Goal: Task Accomplishment & Management: Manage account settings

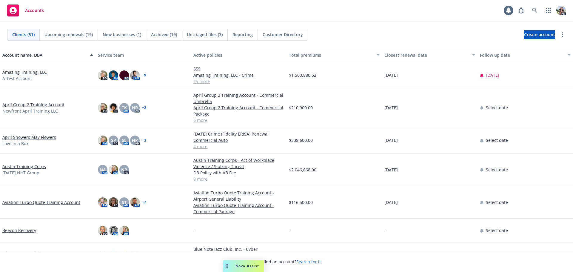
click at [21, 73] on link "Amazing Training, LLC" at bounding box center [24, 72] width 44 height 6
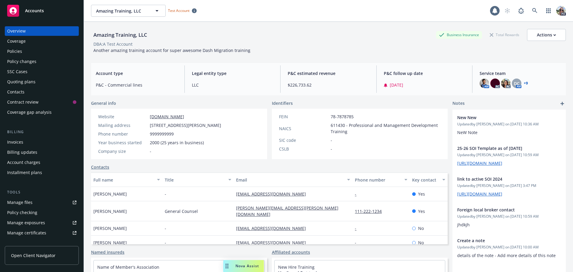
click at [21, 204] on div "Manage files" at bounding box center [19, 203] width 25 height 10
click at [532, 10] on icon at bounding box center [534, 10] width 5 height 5
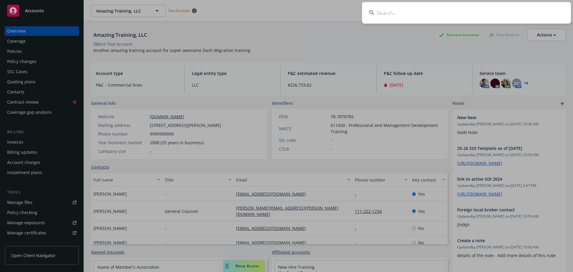
click at [405, 13] on input at bounding box center [466, 12] width 209 height 21
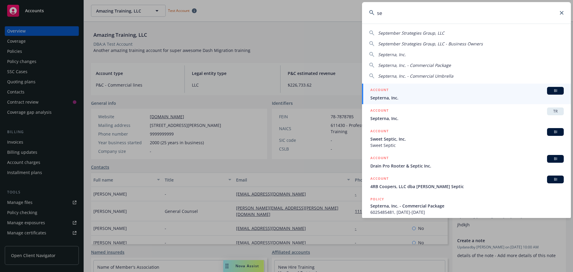
type input "s"
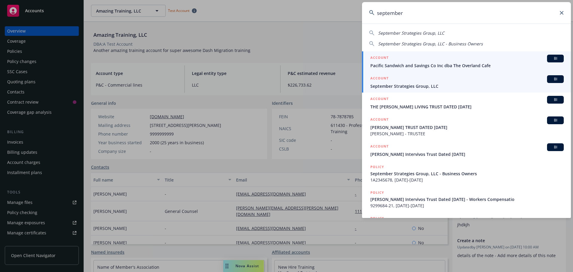
type input "september"
click at [377, 86] on li "ACCOUNT BI September Strategies Group, LLC" at bounding box center [466, 82] width 209 height 21
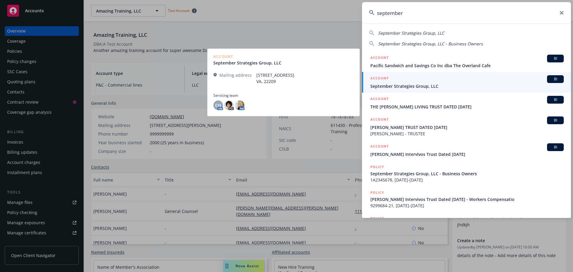
click at [393, 87] on span "September Strategies Group, LLC" at bounding box center [466, 86] width 193 height 6
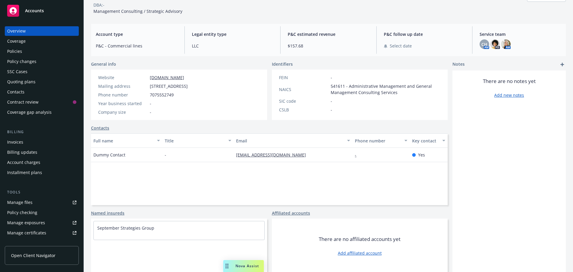
scroll to position [40, 0]
click at [239, 175] on div "Full name Title Email Phone number Key contact Dummy Contact - [EMAIL_ADDRESS][…" at bounding box center [269, 168] width 357 height 72
click at [99, 127] on link "Contacts" at bounding box center [100, 127] width 18 height 6
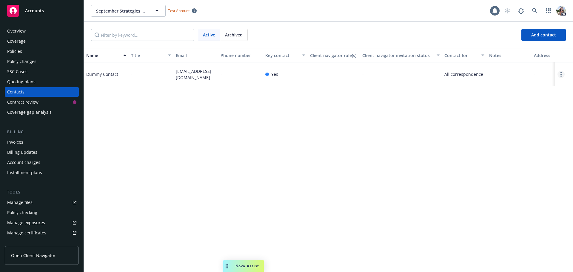
click at [562, 75] on link "Open options" at bounding box center [561, 74] width 7 height 7
click at [36, 33] on div "Overview" at bounding box center [41, 31] width 69 height 10
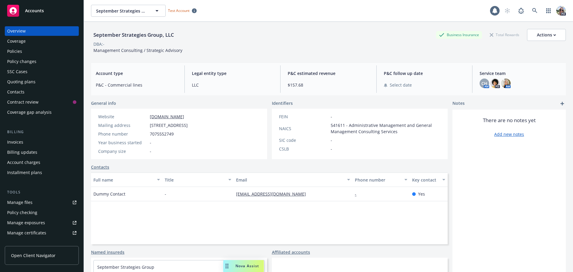
click at [16, 52] on div "Policies" at bounding box center [14, 52] width 15 height 10
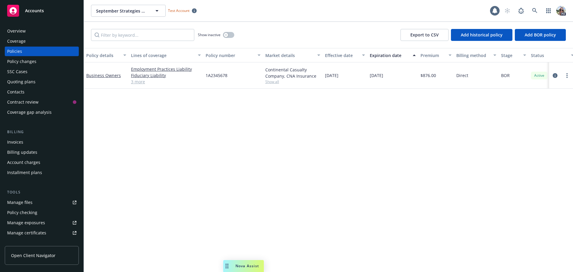
click at [138, 83] on link "3 more" at bounding box center [166, 81] width 70 height 6
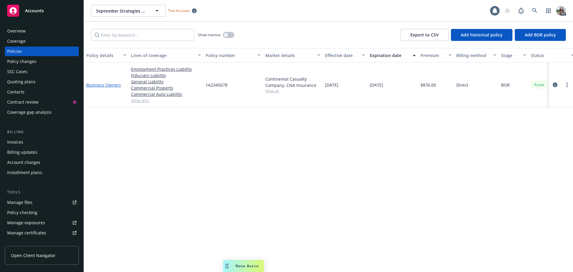
click at [94, 83] on link "Business Owners" at bounding box center [103, 85] width 35 height 6
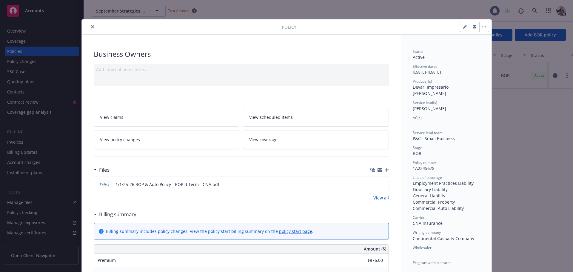
click at [92, 28] on icon "close" at bounding box center [93, 27] width 4 height 4
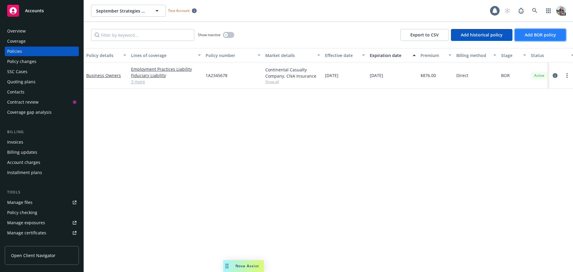
click at [536, 33] on span "Add BOR policy" at bounding box center [540, 35] width 31 height 6
select select "other"
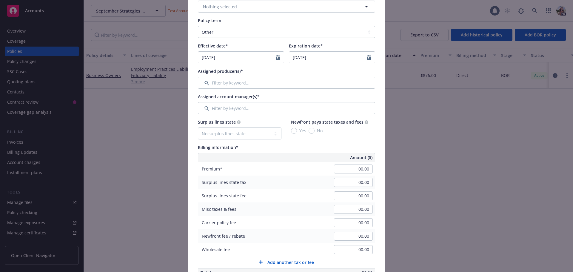
scroll to position [119, 0]
drag, startPoint x: 245, startPoint y: 73, endPoint x: 196, endPoint y: 71, distance: 48.7
click at [198, 71] on div "Assigned producer(s)*" at bounding box center [286, 70] width 177 height 6
drag, startPoint x: 264, startPoint y: 97, endPoint x: 194, endPoint y: 99, distance: 69.6
click at [194, 99] on div "Policy number* Policy number not available at this time Policy display name Pol…" at bounding box center [286, 229] width 196 height 615
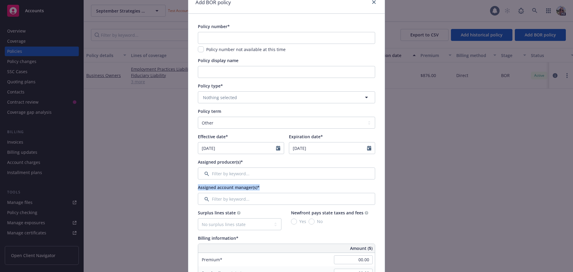
scroll to position [0, 0]
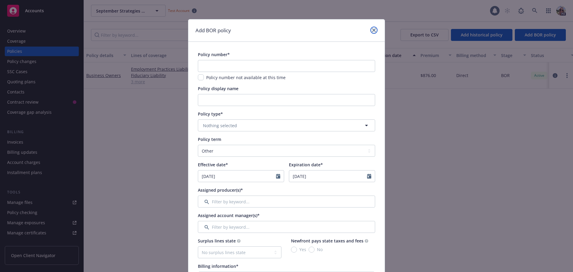
click at [372, 29] on icon "close" at bounding box center [374, 30] width 4 height 4
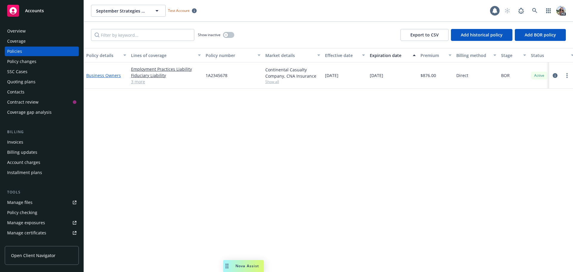
click at [102, 76] on link "Business Owners" at bounding box center [103, 76] width 35 height 6
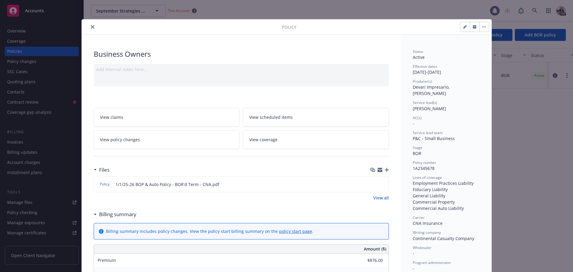
scroll to position [18, 0]
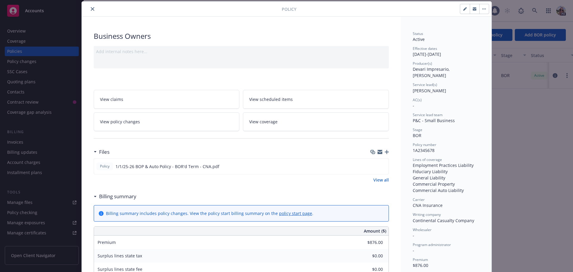
click at [460, 11] on button "button" at bounding box center [465, 9] width 10 height 10
select select "BOR"
select select "12"
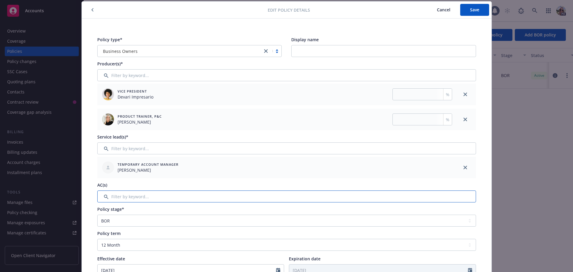
click at [106, 198] on input "Filter by keyword..." at bounding box center [286, 196] width 379 height 12
type input "t"
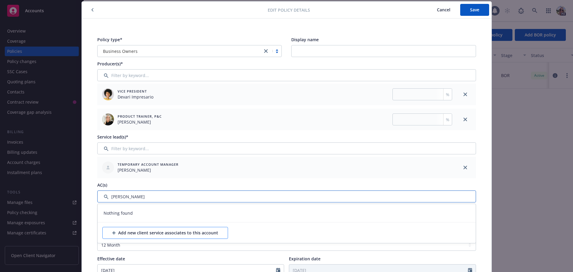
type input "[PERSON_NAME]"
click at [124, 234] on div "Add new client service associates to this account" at bounding box center [165, 232] width 106 height 11
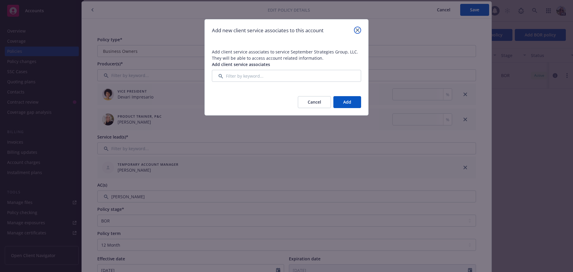
click at [357, 30] on icon "close" at bounding box center [358, 30] width 4 height 4
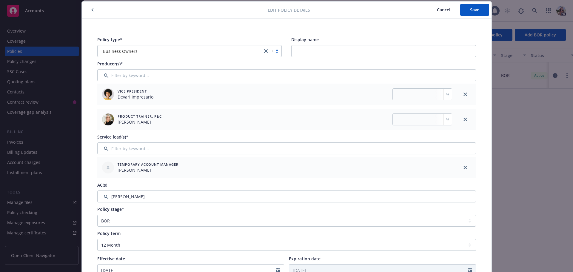
click at [444, 7] on span "Cancel" at bounding box center [443, 10] width 13 height 6
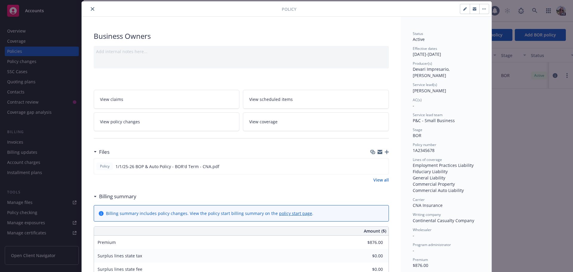
click at [90, 7] on button "close" at bounding box center [92, 8] width 7 height 7
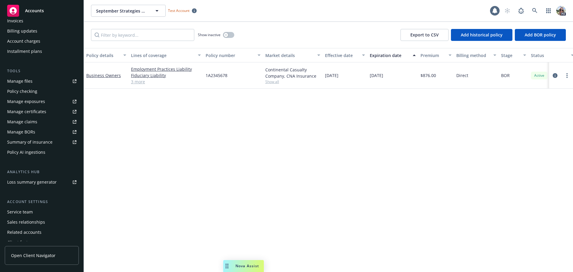
scroll to position [137, 0]
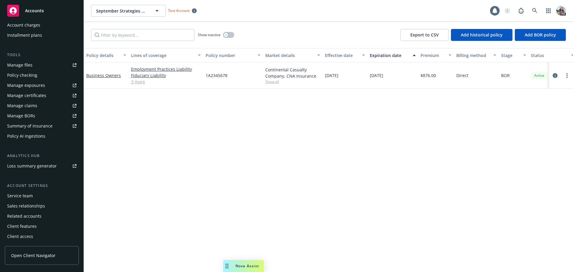
click at [23, 196] on div "Service team" at bounding box center [20, 196] width 26 height 10
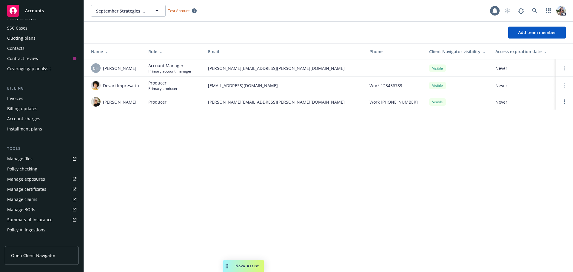
scroll to position [18, 0]
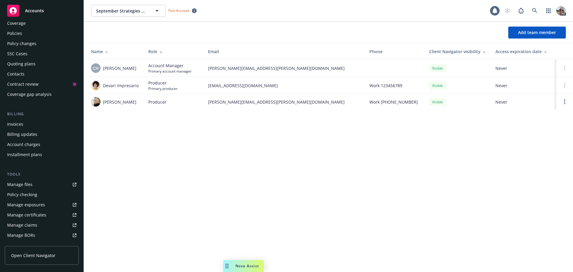
click at [13, 34] on div "Policies" at bounding box center [14, 34] width 15 height 10
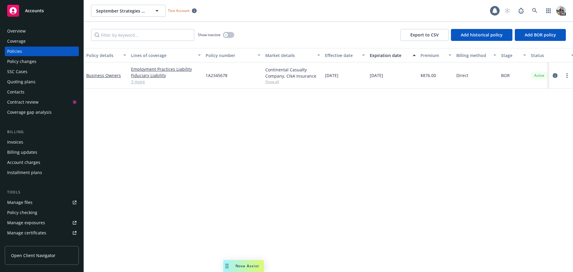
click at [138, 83] on link "3 more" at bounding box center [166, 81] width 70 height 6
click at [137, 82] on link "3 more" at bounding box center [166, 81] width 70 height 6
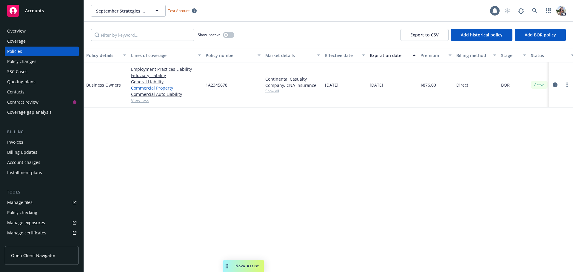
click at [138, 89] on link "Commercial Property" at bounding box center [166, 88] width 70 height 6
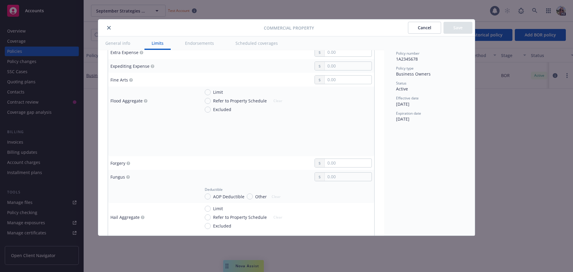
scroll to position [1074, 0]
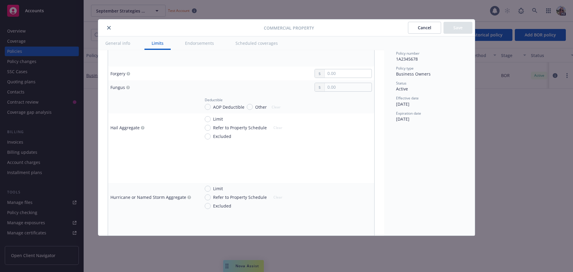
click at [249, 44] on button "Scheduled coverages" at bounding box center [256, 42] width 57 height 13
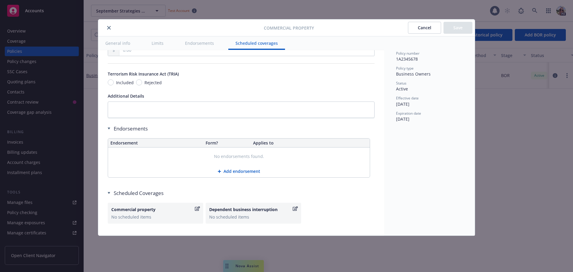
scroll to position [2017, 0]
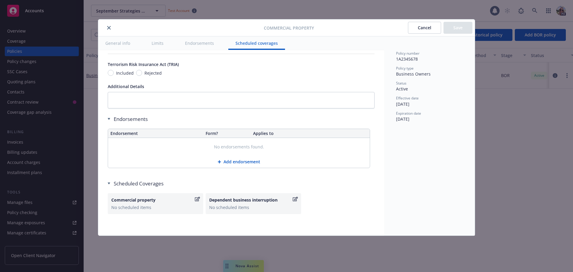
click at [195, 200] on icon "button" at bounding box center [197, 199] width 5 height 5
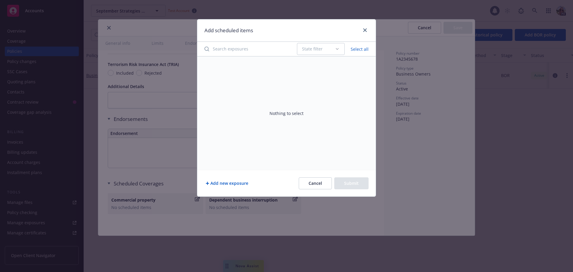
click at [219, 185] on button "Add new exposure" at bounding box center [226, 183] width 45 height 12
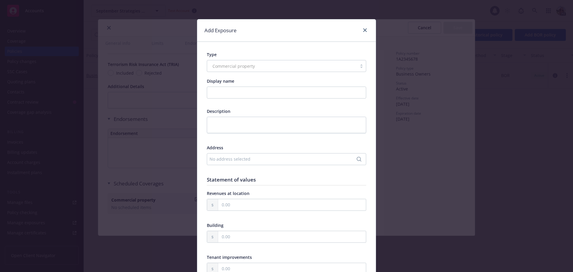
click at [220, 162] on div "No address selected" at bounding box center [284, 159] width 148 height 6
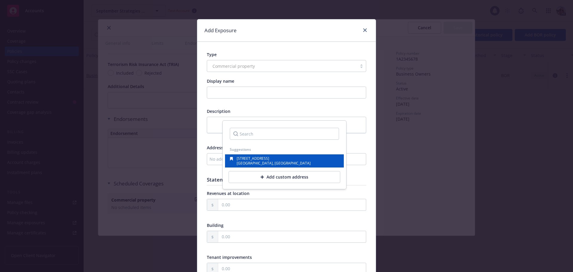
click at [248, 161] on span "[GEOGRAPHIC_DATA], [GEOGRAPHIC_DATA]" at bounding box center [274, 163] width 74 height 5
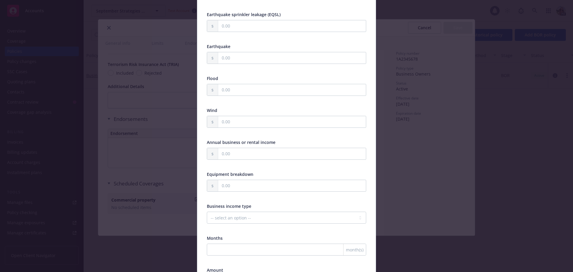
scroll to position [418, 0]
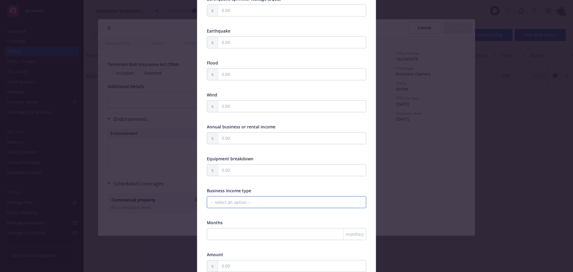
click at [232, 205] on select "-- select an option -- Months actual loss sustained Amount (USD) Other" at bounding box center [286, 202] width 159 height 12
select select "MONTHS_ACTUAL_LOSS_SUSTAINED"
click at [207, 196] on select "-- select an option -- Months actual loss sustained Amount (USD) Other" at bounding box center [286, 202] width 159 height 12
drag, startPoint x: 226, startPoint y: 234, endPoint x: 227, endPoint y: 225, distance: 9.1
click at [226, 233] on input "number" at bounding box center [286, 234] width 159 height 12
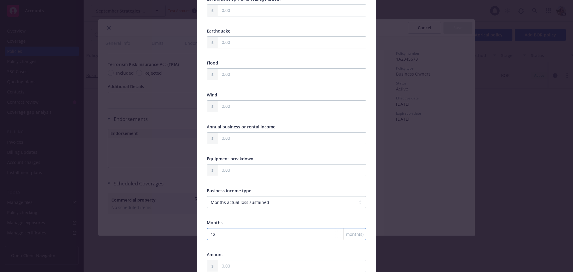
type input "12"
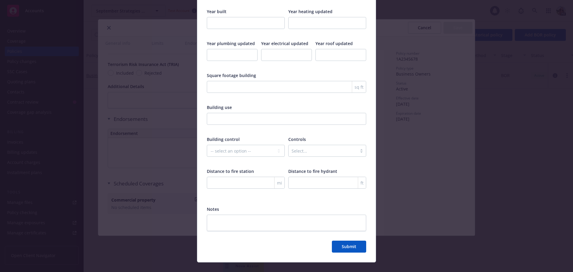
scroll to position [940, 0]
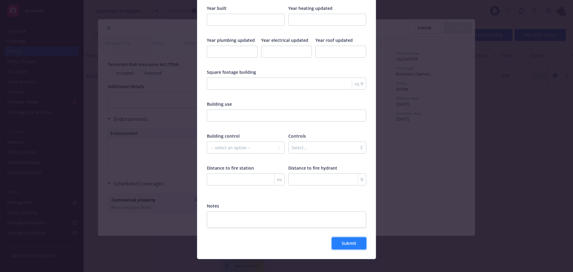
click at [337, 239] on button "Submit" at bounding box center [349, 243] width 34 height 12
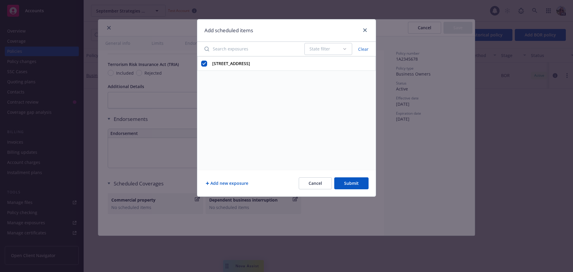
click at [350, 182] on button "Submit" at bounding box center [351, 183] width 34 height 12
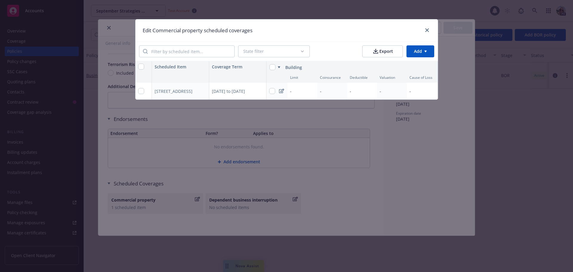
scroll to position [0, 1]
click at [428, 30] on icon "close" at bounding box center [427, 30] width 4 height 4
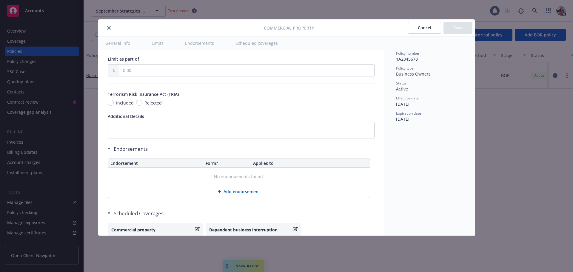
scroll to position [1748, 0]
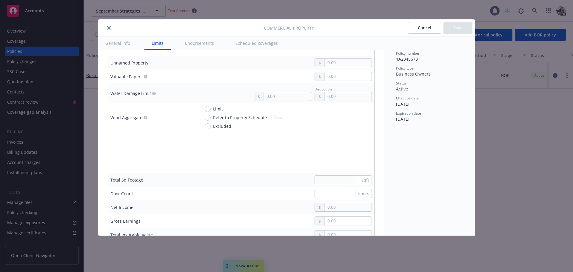
click at [156, 44] on button "Limits" at bounding box center [157, 42] width 26 height 13
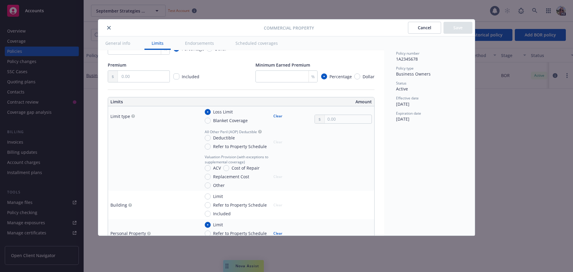
scroll to position [209, 0]
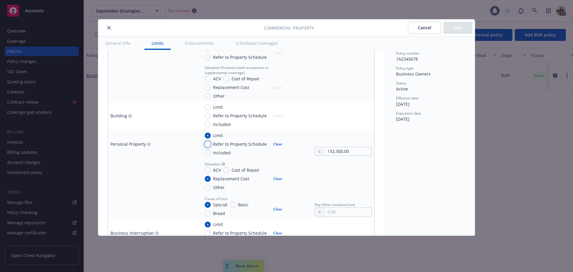
click at [208, 144] on input "Refer to Property Schedule" at bounding box center [208, 144] width 6 height 6
radio input "true"
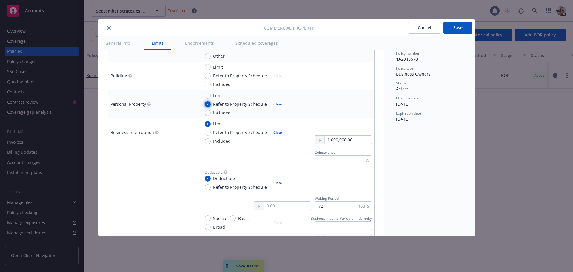
scroll to position [269, 0]
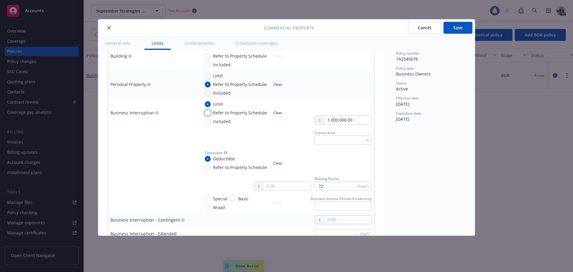
click at [210, 113] on input "Refer to Property Schedule" at bounding box center [208, 113] width 6 height 6
radio input "true"
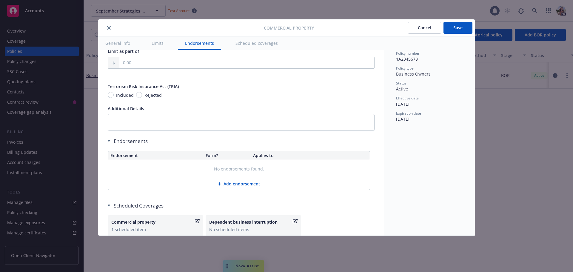
scroll to position [1898, 0]
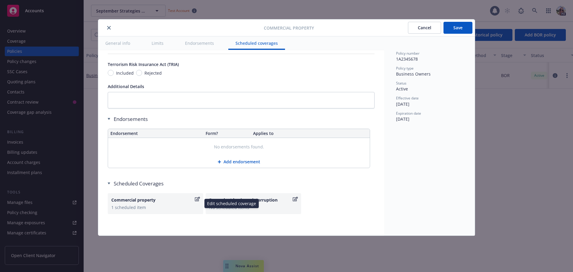
click at [196, 199] on icon "button" at bounding box center [197, 199] width 5 height 5
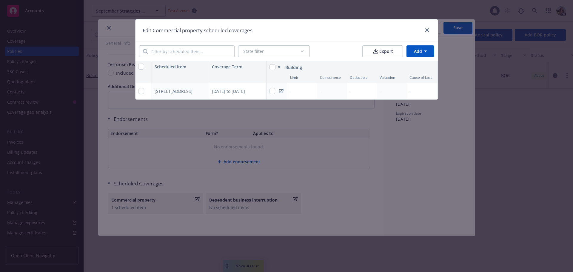
click at [281, 90] on icon at bounding box center [281, 91] width 5 height 4
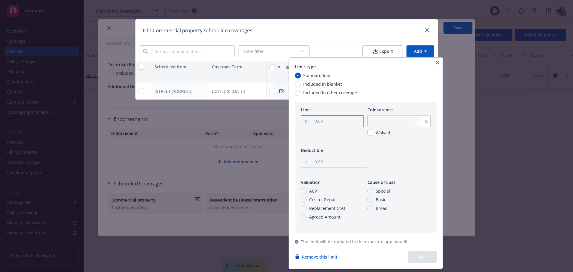
click at [335, 121] on input "text" at bounding box center [337, 121] width 53 height 11
click at [438, 62] on icon "button" at bounding box center [438, 63] width 4 height 4
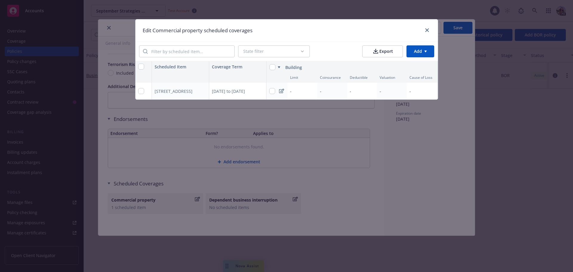
scroll to position [0, 1]
click at [157, 92] on div "[STREET_ADDRESS]" at bounding box center [177, 91] width 45 height 6
click at [204, 91] on icon "button" at bounding box center [203, 91] width 4 height 4
select select "MONTHS_ACTUAL_LOSS_SUSTAINED"
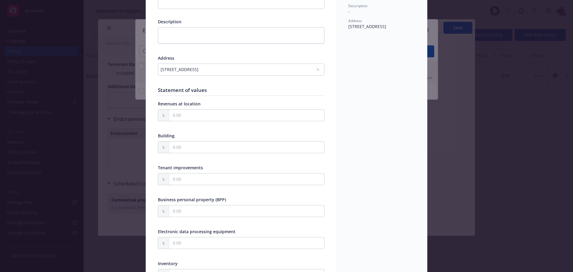
scroll to position [78, 0]
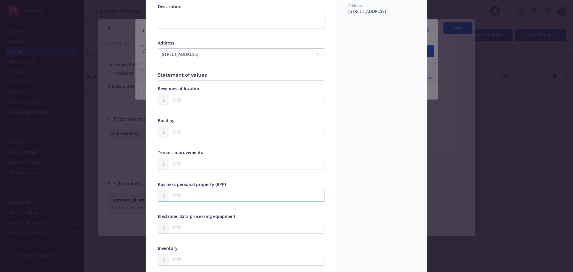
click at [178, 198] on input "text" at bounding box center [246, 195] width 155 height 11
type input "132,000.00"
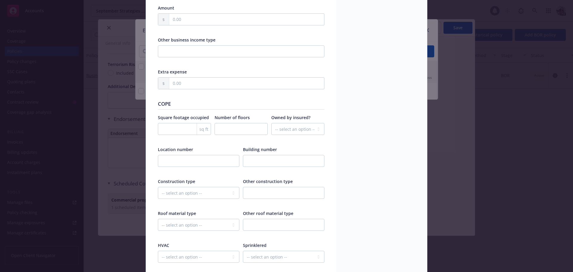
scroll to position [645, 0]
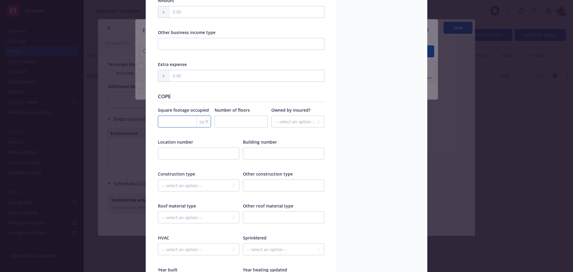
click at [169, 122] on input "number" at bounding box center [184, 122] width 53 height 12
type input "15000"
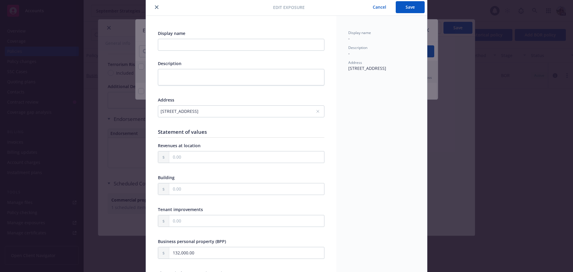
scroll to position [0, 0]
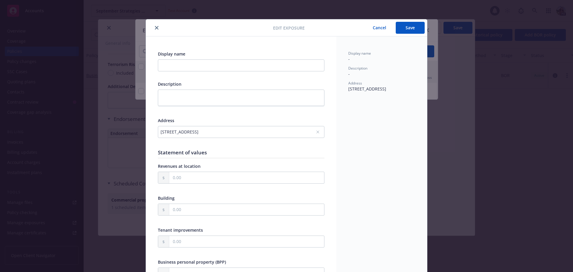
click at [404, 30] on button "Save" at bounding box center [410, 28] width 29 height 12
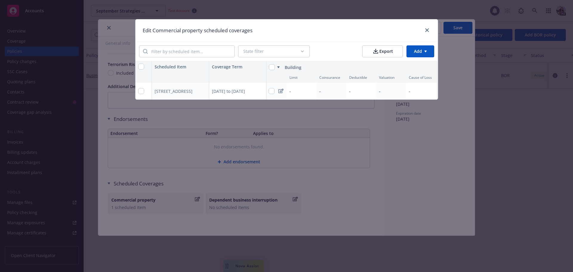
click at [308, 34] on div "Edit Commercial property scheduled coverages" at bounding box center [287, 30] width 302 height 22
click at [429, 30] on link "close" at bounding box center [427, 30] width 7 height 7
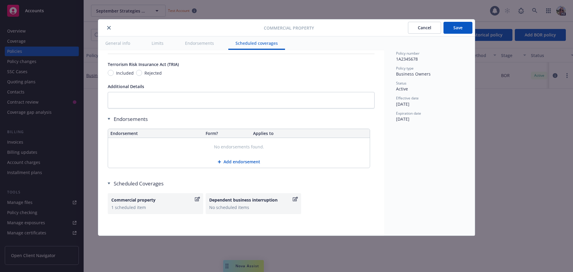
click at [463, 27] on button "Save" at bounding box center [458, 28] width 29 height 12
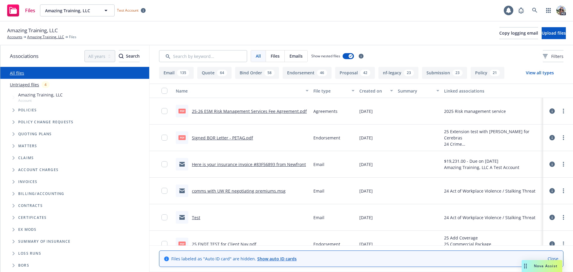
drag, startPoint x: 333, startPoint y: 92, endPoint x: 315, endPoint y: 93, distance: 18.6
click at [315, 93] on div "File type" at bounding box center [330, 91] width 35 height 6
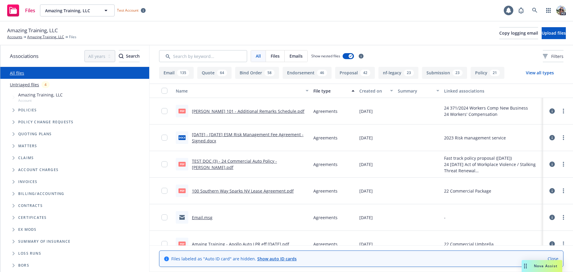
click at [319, 90] on div "File type" at bounding box center [330, 91] width 35 height 6
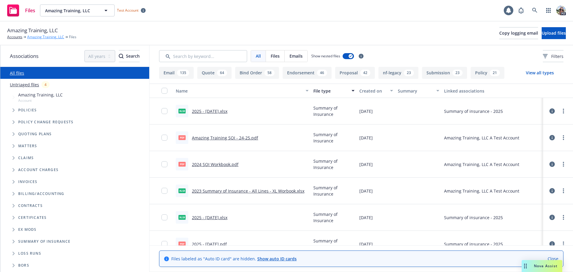
click at [32, 37] on link "Amazing Training, LLC" at bounding box center [45, 36] width 37 height 5
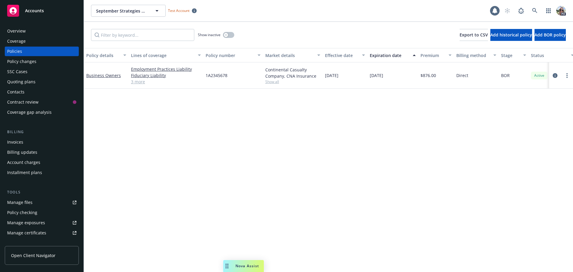
click at [136, 81] on link "3 more" at bounding box center [166, 81] width 70 height 6
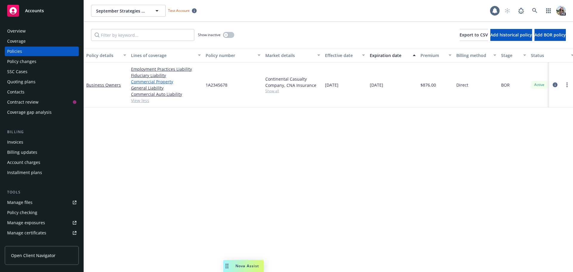
click at [139, 80] on link "Commercial Property" at bounding box center [166, 81] width 70 height 6
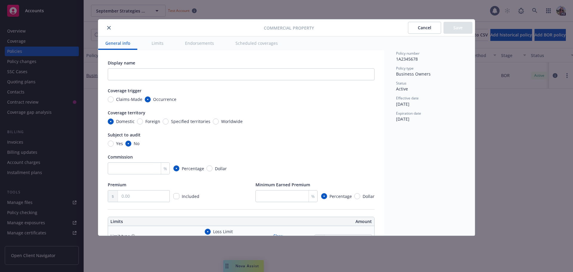
click at [238, 44] on button "Scheduled coverages" at bounding box center [256, 42] width 57 height 13
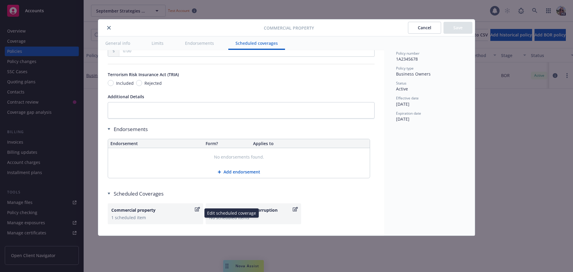
scroll to position [1888, 0]
click at [141, 212] on div "Commercial property" at bounding box center [152, 209] width 82 height 6
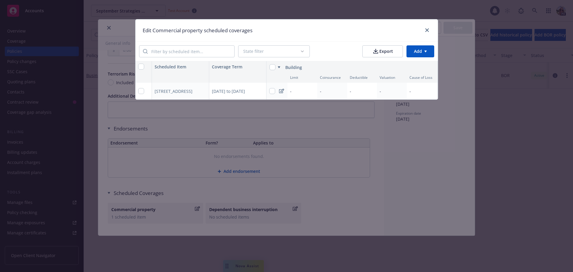
scroll to position [0, 1]
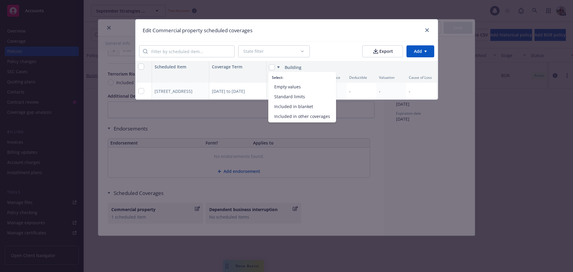
click at [278, 67] on html "Accounts Overview Coverage Policies Policy changes SSC Cases Quoting plans Cont…" at bounding box center [286, 136] width 573 height 272
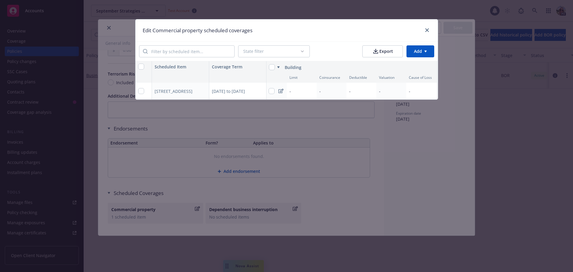
click at [413, 52] on html "Accounts Overview Coverage Policies Policy changes SSC Cases Quoting plans Cont…" at bounding box center [286, 136] width 573 height 272
click at [392, 77] on div "Add coverage type" at bounding box center [408, 75] width 52 height 10
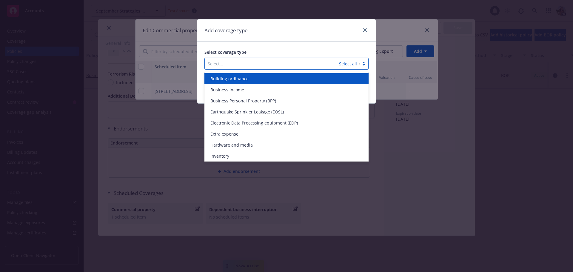
click at [239, 61] on div at bounding box center [272, 63] width 128 height 7
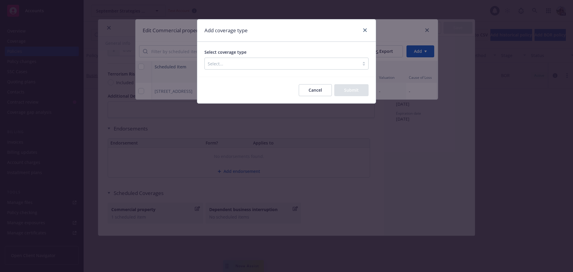
click at [361, 33] on div at bounding box center [364, 31] width 10 height 8
click at [363, 30] on icon "close" at bounding box center [365, 30] width 4 height 4
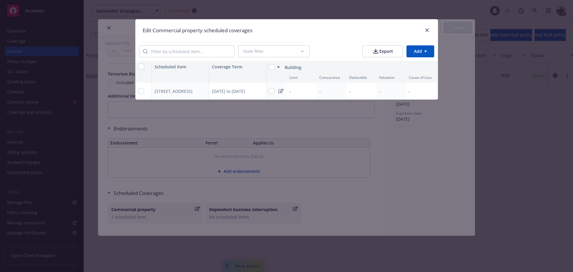
click at [418, 52] on html "Accounts Overview Coverage Policies Policy changes SSC Cases Quoting plans Cont…" at bounding box center [286, 136] width 573 height 272
click at [406, 65] on div "Add scheduled items" at bounding box center [408, 65] width 52 height 10
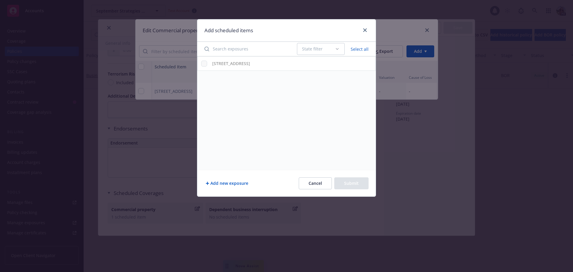
click at [217, 184] on button "Add new exposure" at bounding box center [226, 183] width 45 height 12
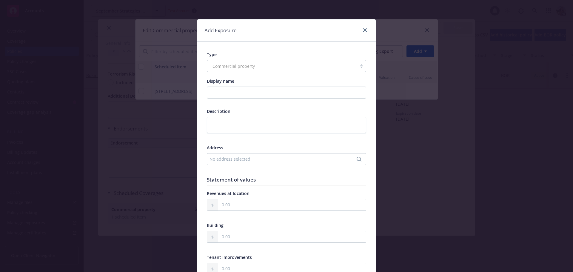
click at [216, 162] on div "No address selected" at bounding box center [284, 159] width 148 height 6
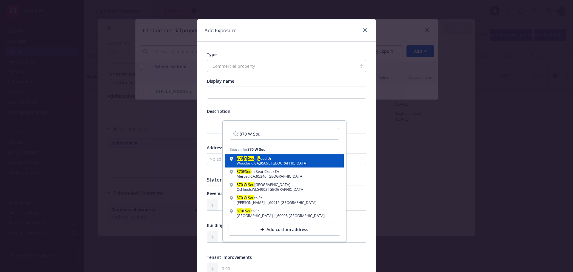
type input "870 W Sou"
click at [264, 157] on span "ood Dr" at bounding box center [265, 158] width 11 height 5
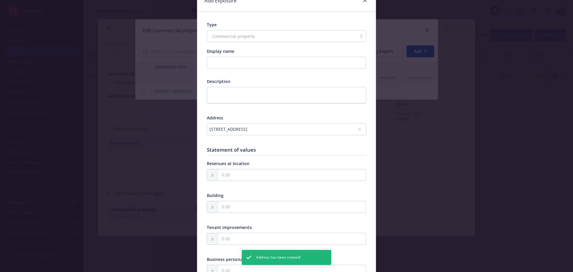
scroll to position [90, 0]
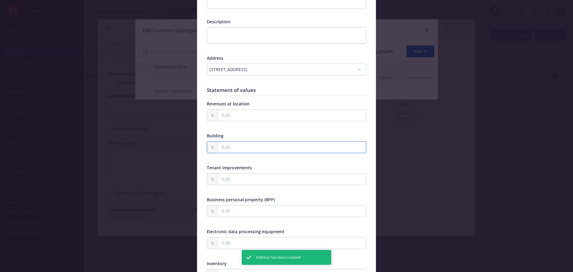
click at [227, 147] on input "text" at bounding box center [292, 146] width 148 height 11
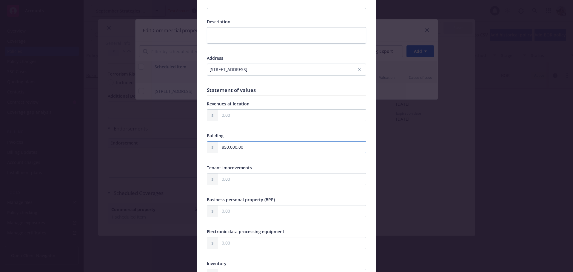
type input "850,000.00"
click at [223, 208] on input "text" at bounding box center [292, 210] width 148 height 11
type input "108,000.00"
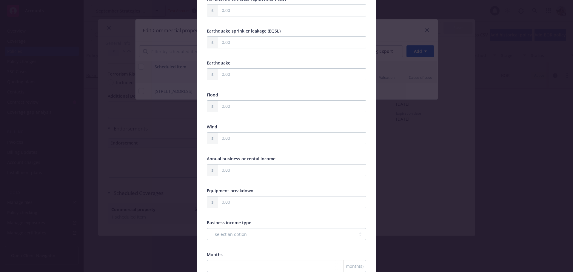
scroll to position [388, 0]
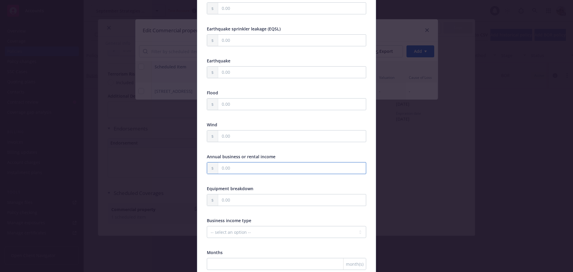
click at [244, 166] on input "text" at bounding box center [292, 167] width 148 height 11
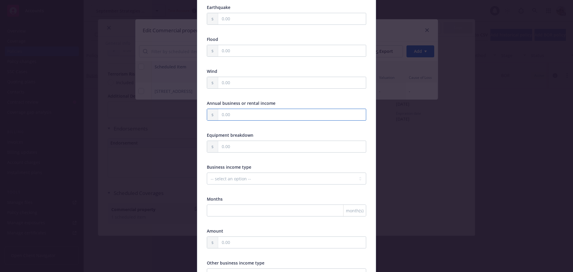
scroll to position [478, 0]
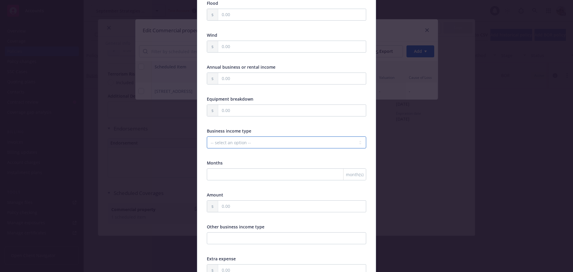
click at [230, 143] on select "-- select an option -- Months actual loss sustained Amount (USD) Other" at bounding box center [286, 142] width 159 height 12
select select "MONTHS_ACTUAL_LOSS_SUSTAINED"
click at [207, 136] on select "-- select an option -- Months actual loss sustained Amount (USD) Other" at bounding box center [286, 142] width 159 height 12
click at [220, 177] on input "number" at bounding box center [286, 174] width 159 height 12
type input "12"
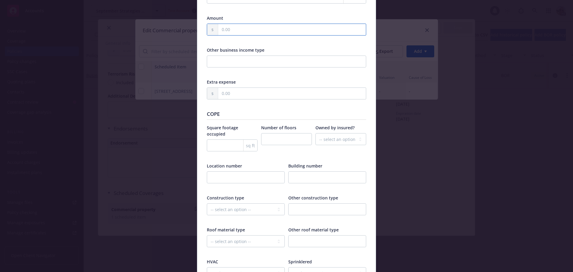
scroll to position [657, 0]
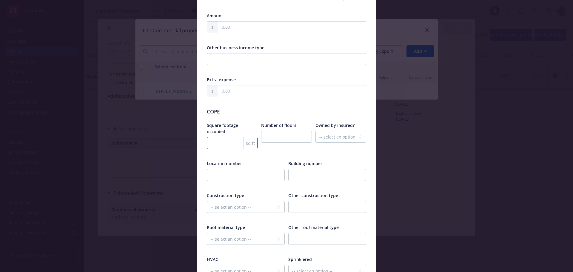
drag, startPoint x: 220, startPoint y: 140, endPoint x: 223, endPoint y: 133, distance: 7.5
click at [220, 137] on input "number" at bounding box center [232, 143] width 51 height 12
type input "2400"
click at [237, 204] on select "-- select an option -- Fire Resistive (Masonry reinforced by structural Steel l…" at bounding box center [246, 207] width 78 height 12
select select "FRAME"
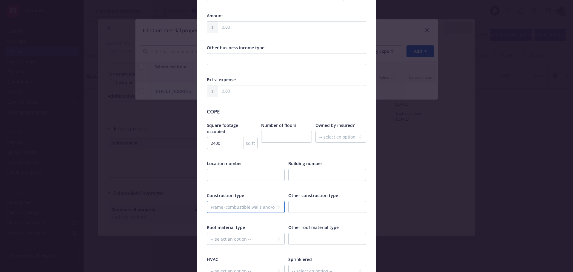
click at [207, 201] on select "-- select an option -- Fire Resistive (Masonry reinforced by structural Steel l…" at bounding box center [246, 207] width 78 height 12
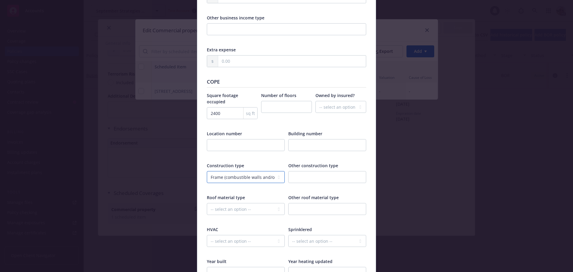
scroll to position [716, 0]
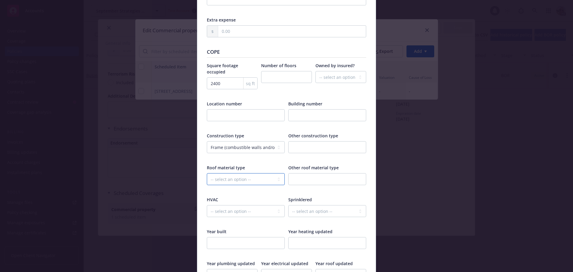
click at [220, 174] on select "-- select an option -- Asphalt Built-Up Clay/Stone Green Metal Modified Bitumen…" at bounding box center [246, 179] width 78 height 12
select select "CLAY_STONE"
click at [207, 173] on select "-- select an option -- Asphalt Built-Up Clay/Stone Green Metal Modified Bitumen…" at bounding box center [246, 179] width 78 height 12
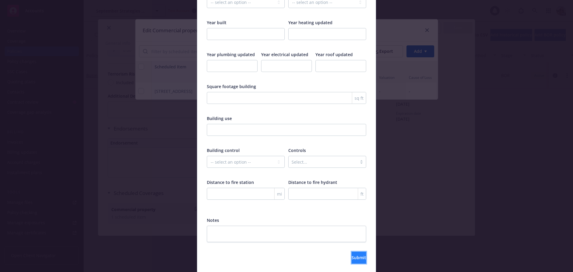
click at [354, 252] on button "Submit" at bounding box center [359, 258] width 15 height 12
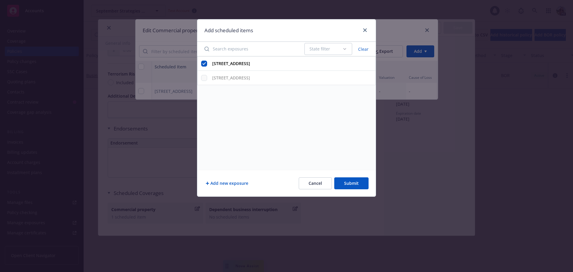
click at [358, 184] on button "Submit" at bounding box center [351, 183] width 34 height 12
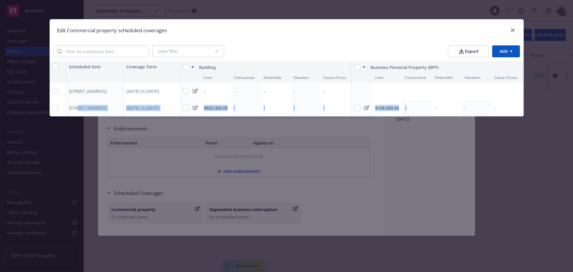
drag, startPoint x: 78, startPoint y: 105, endPoint x: 430, endPoint y: 111, distance: 351.3
click at [430, 111] on div "870 W Southwood Dr, Woodland, CA, 95695, USA 01/01/2025 to 01/01/2026 $850,000.…" at bounding box center [286, 107] width 474 height 17
click at [245, 107] on div "-" at bounding box center [246, 107] width 30 height 17
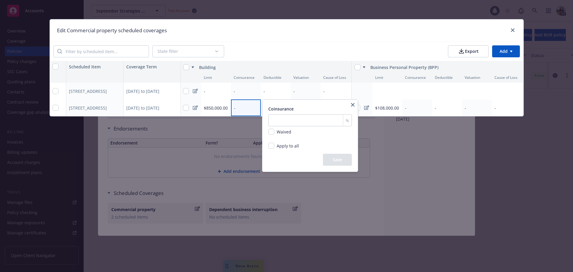
click at [214, 111] on html "Accounts Overview Coverage Policies Policy changes SSC Cases Quoting plans Cont…" at bounding box center [286, 136] width 573 height 272
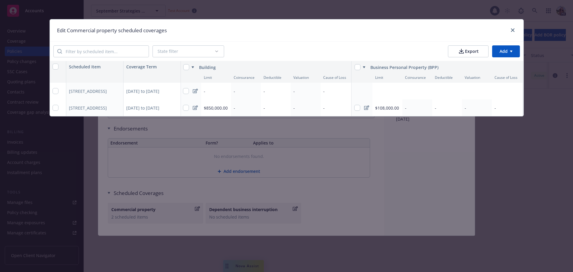
click at [84, 90] on div "[STREET_ADDRESS]" at bounding box center [91, 91] width 45 height 6
click at [115, 90] on button "button" at bounding box center [117, 90] width 7 height 7
select select "MONTHS_ACTUAL_LOSS_SUSTAINED"
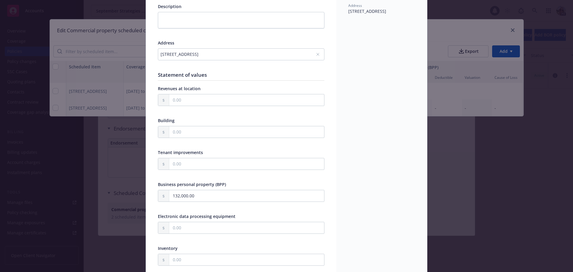
scroll to position [0, 0]
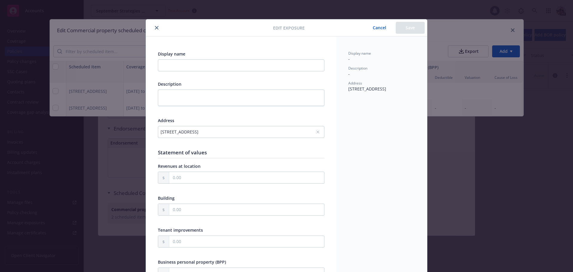
click at [380, 29] on button "Cancel" at bounding box center [379, 28] width 33 height 12
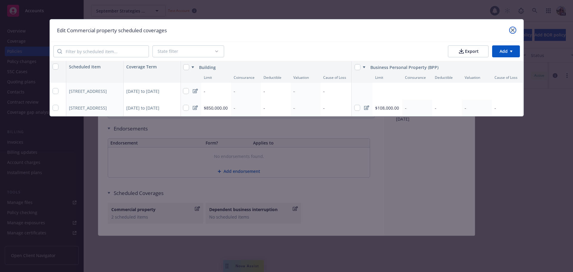
click at [513, 29] on icon "close" at bounding box center [513, 30] width 4 height 4
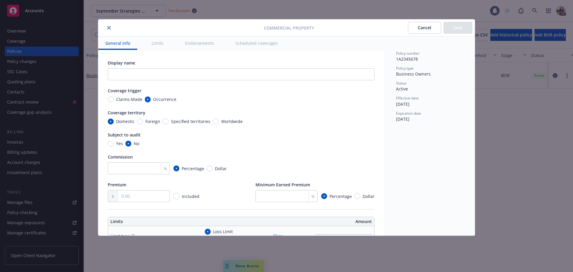
scroll to position [179, 0]
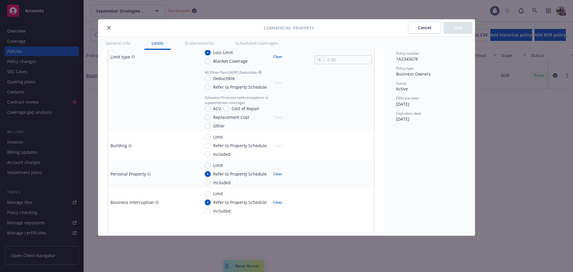
click at [109, 27] on icon "close" at bounding box center [109, 28] width 4 height 4
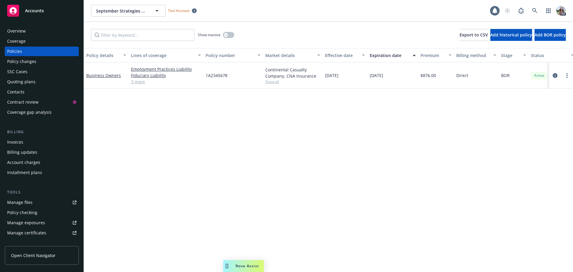
click at [139, 83] on link "3 more" at bounding box center [166, 81] width 70 height 6
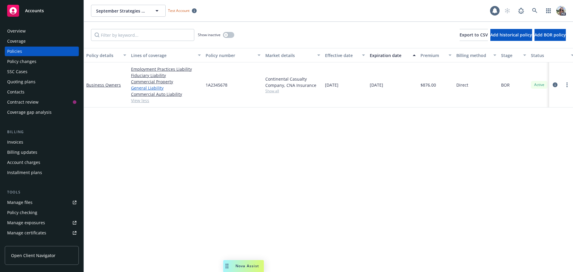
click at [139, 87] on link "General Liability" at bounding box center [166, 88] width 70 height 6
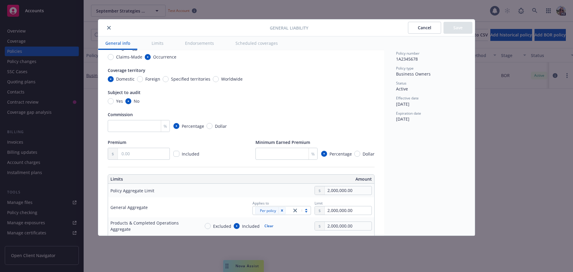
scroll to position [20, 0]
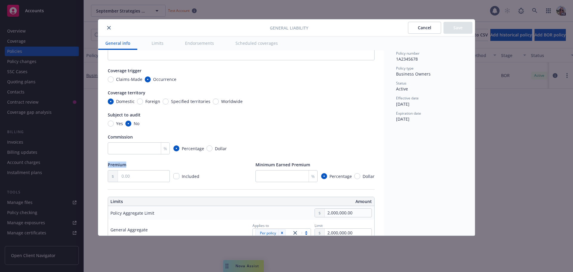
drag, startPoint x: 121, startPoint y: 163, endPoint x: 104, endPoint y: 163, distance: 17.0
click at [124, 177] on input "text" at bounding box center [144, 175] width 52 height 11
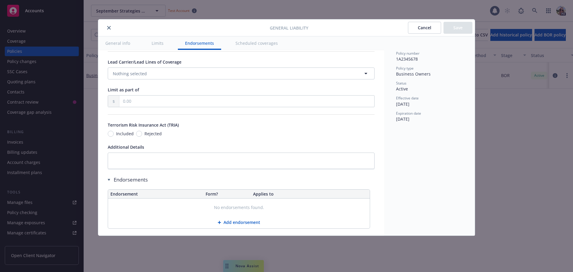
scroll to position [647, 0]
click at [109, 27] on icon "close" at bounding box center [109, 28] width 4 height 4
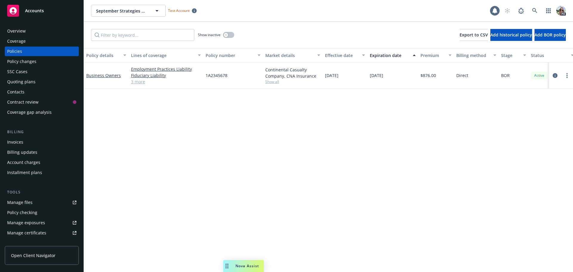
click at [31, 81] on div "Quoting plans" at bounding box center [21, 82] width 28 height 10
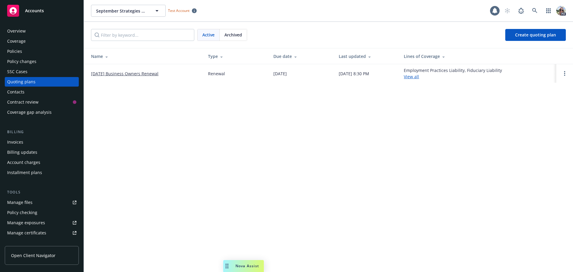
click at [113, 73] on link "01/01/26 Business Owners Renewal" at bounding box center [124, 73] width 67 height 6
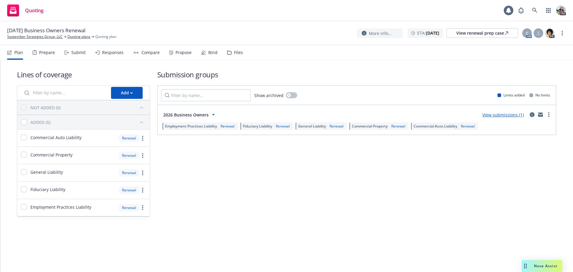
click at [332, 127] on div "Renewal" at bounding box center [336, 126] width 16 height 5
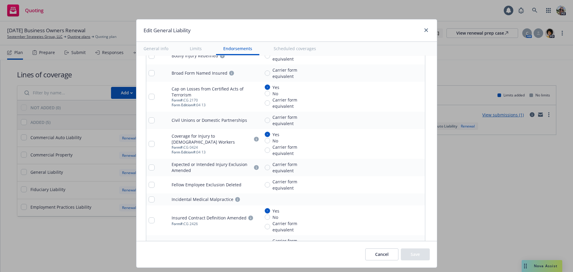
scroll to position [873, 0]
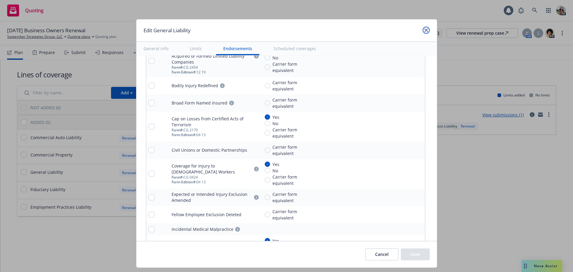
click at [427, 30] on icon "close" at bounding box center [426, 30] width 4 height 4
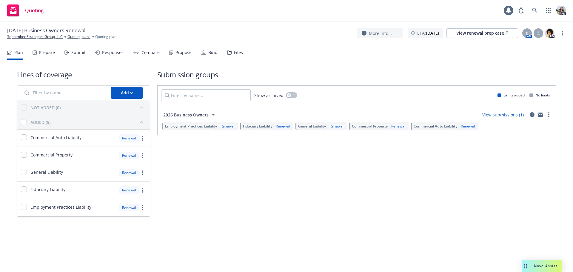
click at [364, 126] on span "Commercial Property" at bounding box center [370, 126] width 36 height 5
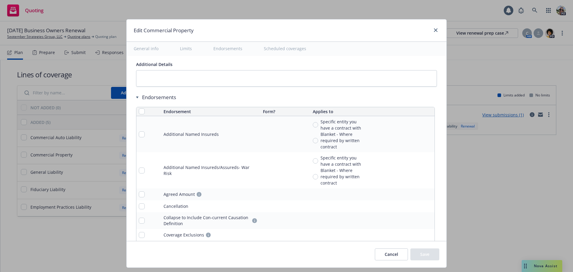
scroll to position [1824, 0]
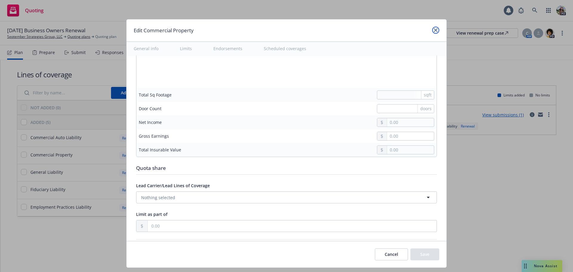
click at [434, 31] on icon "close" at bounding box center [436, 30] width 4 height 4
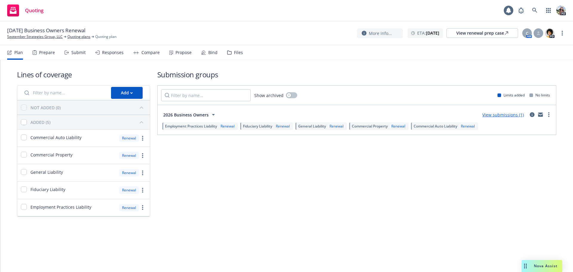
click at [242, 187] on div "Submission groups Show archived Limits added No limits 2026 Business Owners Vie…" at bounding box center [356, 143] width 399 height 147
click at [76, 36] on link "Quoting plans" at bounding box center [78, 36] width 23 height 5
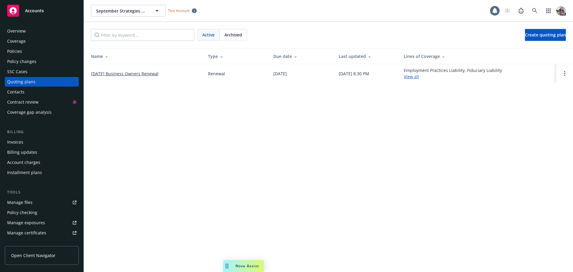
click at [137, 74] on link "[DATE] Business Owners Renewal" at bounding box center [124, 73] width 67 height 6
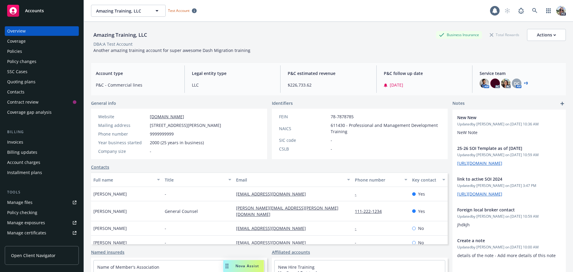
click at [13, 51] on div "Policies" at bounding box center [14, 52] width 15 height 10
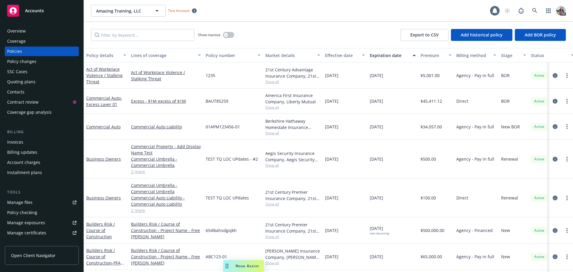
click at [30, 7] on div "Accounts" at bounding box center [41, 11] width 69 height 12
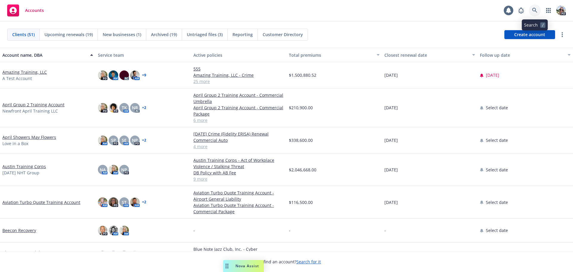
click at [535, 11] on icon at bounding box center [534, 10] width 5 height 5
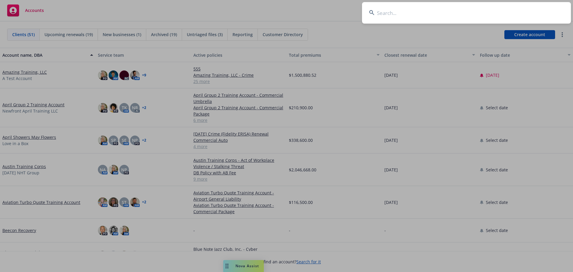
click at [391, 14] on input at bounding box center [466, 12] width 209 height 21
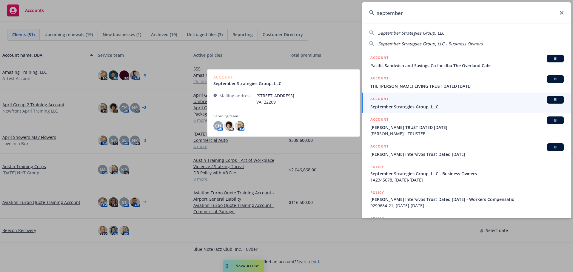
type input "september"
click at [386, 100] on h5 "ACCOUNT" at bounding box center [379, 99] width 18 height 7
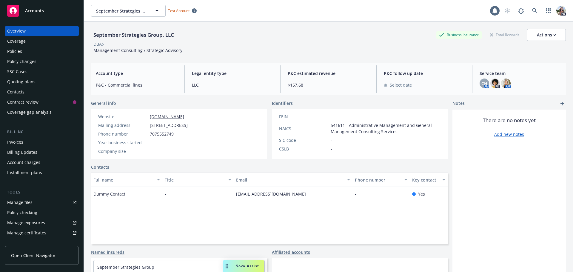
click at [33, 60] on div "Policy changes" at bounding box center [21, 62] width 29 height 10
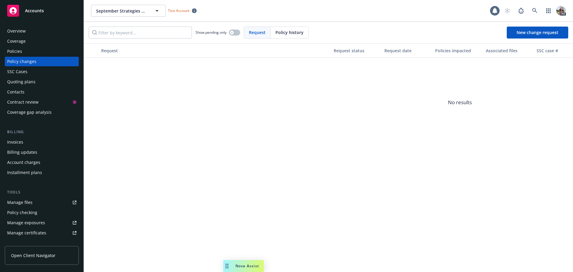
click at [20, 50] on div "Policies" at bounding box center [14, 52] width 15 height 10
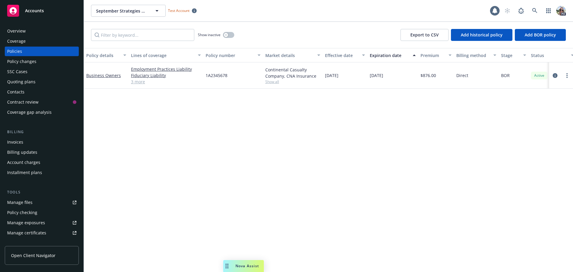
click at [136, 83] on link "3 more" at bounding box center [166, 81] width 70 height 6
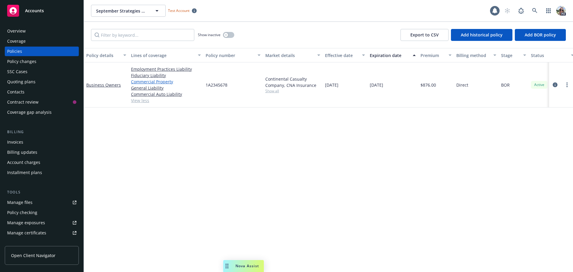
click at [149, 81] on link "Commercial Property" at bounding box center [166, 81] width 70 height 6
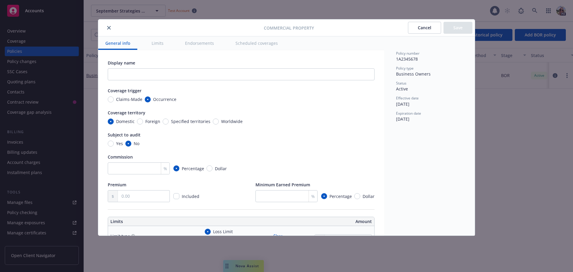
click at [109, 29] on icon "close" at bounding box center [109, 28] width 4 height 4
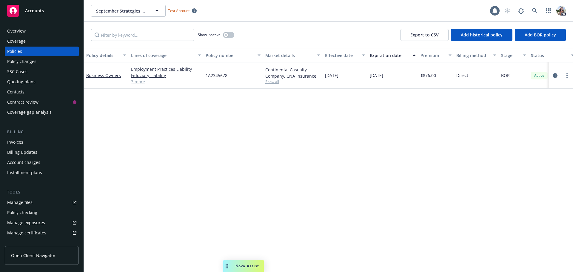
click at [139, 83] on link "3 more" at bounding box center [166, 81] width 70 height 6
